Goal: Transaction & Acquisition: Subscribe to service/newsletter

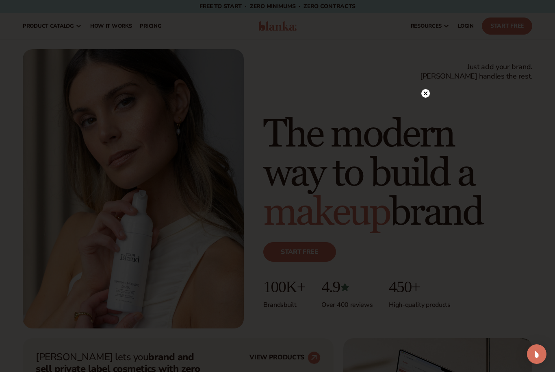
click at [429, 89] on div at bounding box center [426, 93] width 9 height 14
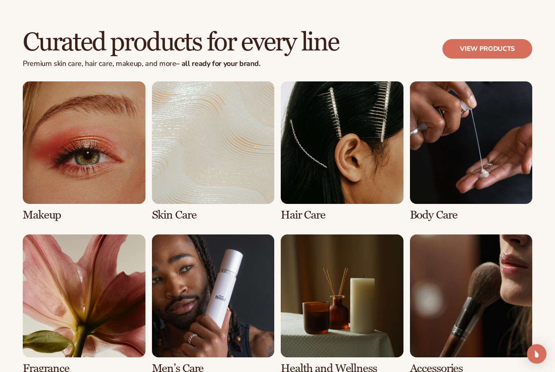
scroll to position [1475, 0]
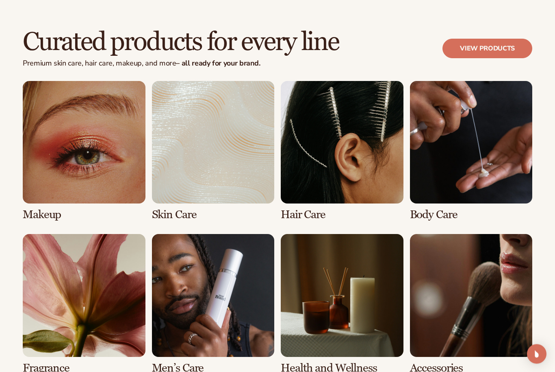
click at [172, 210] on link "2 / 8" at bounding box center [213, 151] width 123 height 140
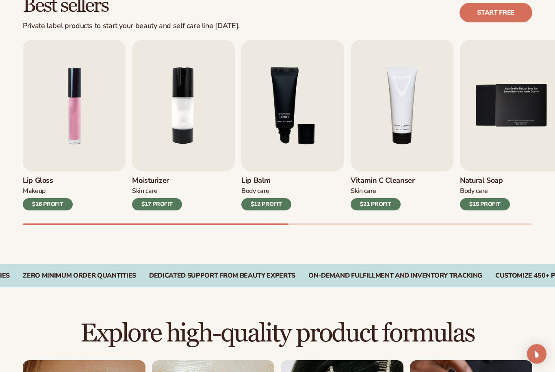
scroll to position [246, 0]
click at [162, 178] on h3 "Moisturizer" at bounding box center [157, 180] width 50 height 9
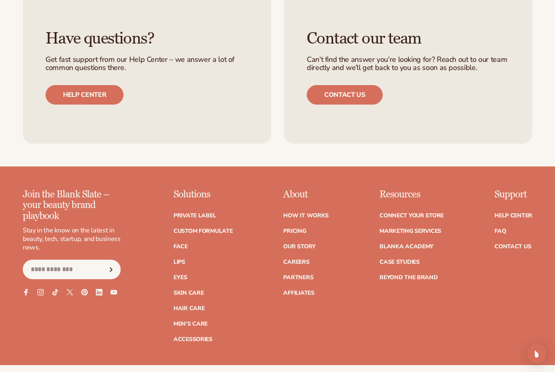
scroll to position [1270, 0]
click at [183, 243] on link "Face" at bounding box center [181, 246] width 14 height 6
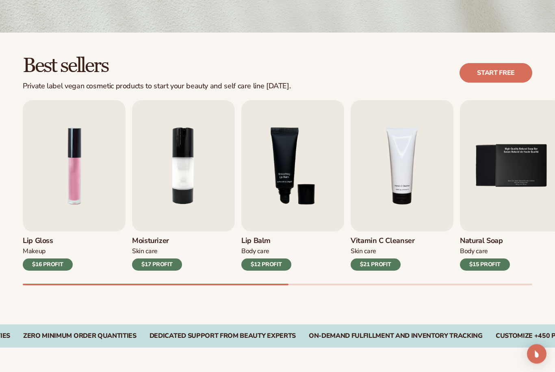
scroll to position [186, 0]
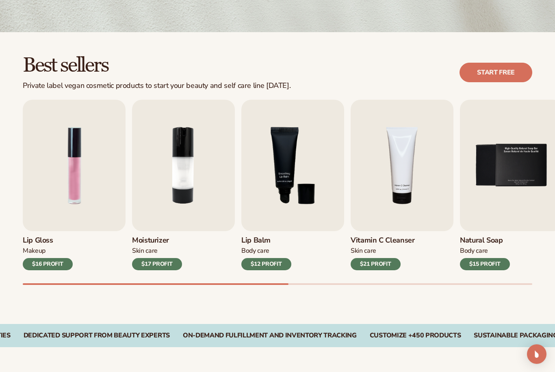
click at [494, 70] on link "Start free" at bounding box center [496, 73] width 73 height 20
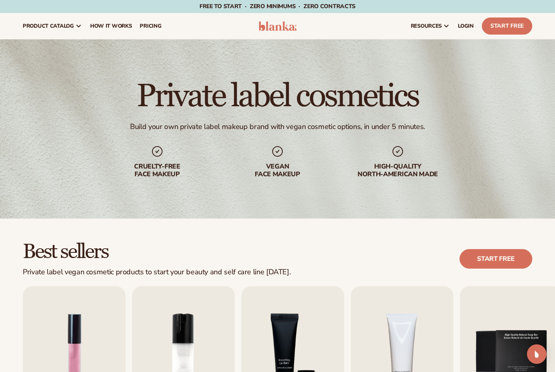
scroll to position [213, 0]
